Goal: Browse casually

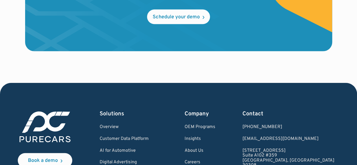
scroll to position [1738, 0]
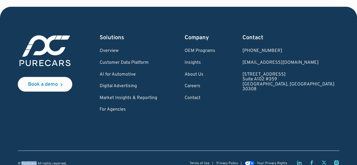
drag, startPoint x: 21, startPoint y: 152, endPoint x: 36, endPoint y: 152, distance: 14.7
click at [36, 162] on div "© PureCars. All rights reserved." at bounding box center [42, 164] width 49 height 4
copy div "PureCars."
